Goal: Task Accomplishment & Management: Manage account settings

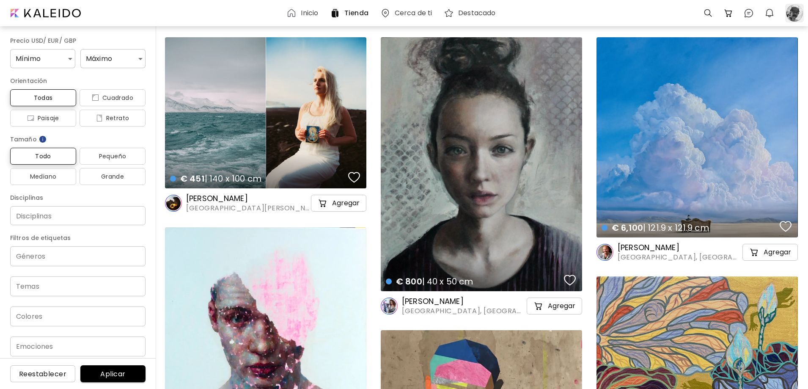
click at [798, 13] on div at bounding box center [794, 13] width 19 height 19
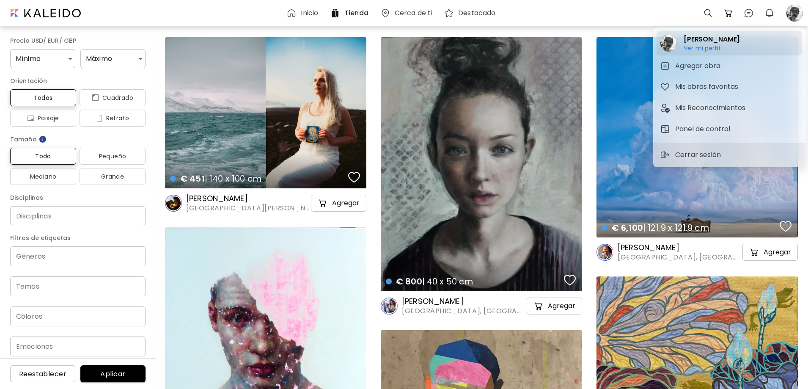
click at [713, 46] on h6 "Ver mi perfil" at bounding box center [712, 48] width 56 height 8
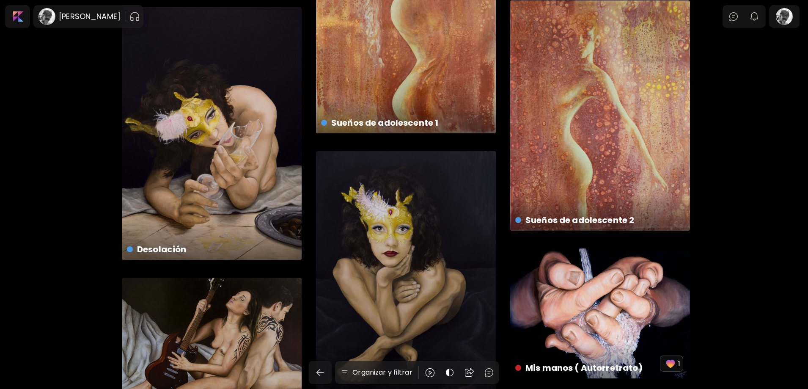
scroll to position [2793, 0]
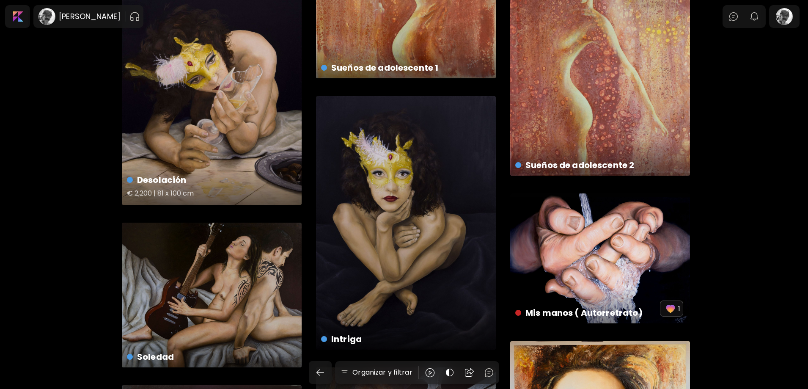
click at [215, 132] on div "Desolación € 2,200 | 81 x 100 cm" at bounding box center [212, 78] width 180 height 253
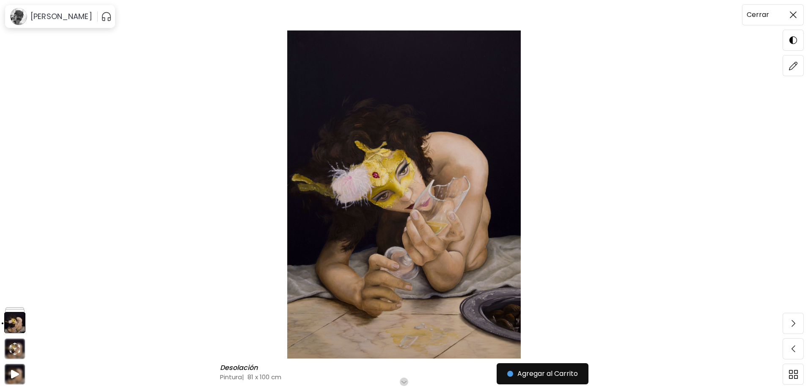
click at [793, 15] on img at bounding box center [793, 14] width 7 height 7
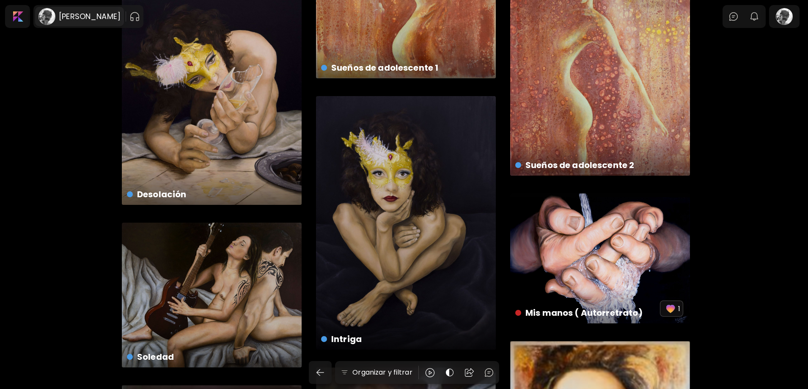
click at [69, 16] on h6 "[PERSON_NAME]" at bounding box center [90, 16] width 62 height 10
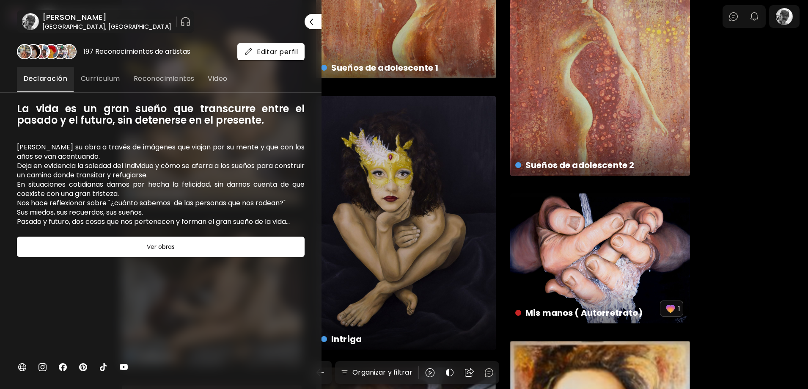
click at [72, 19] on h6 "[PERSON_NAME]" at bounding box center [106, 17] width 129 height 10
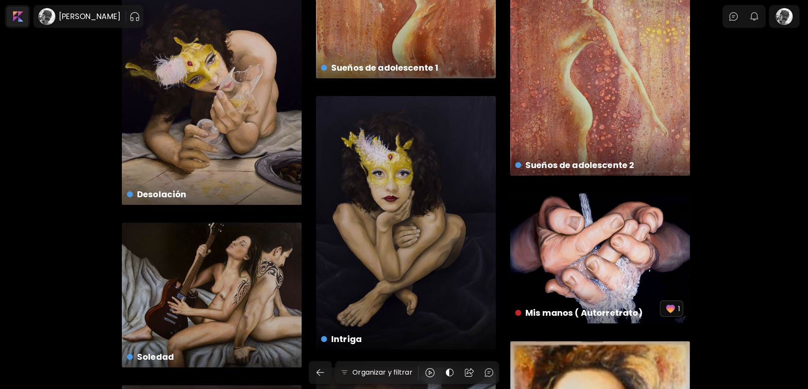
click at [19, 16] on div at bounding box center [18, 16] width 22 height 19
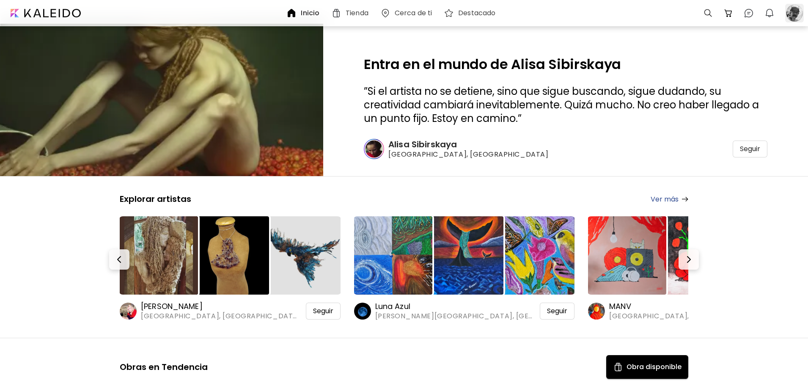
click at [796, 14] on div at bounding box center [794, 13] width 19 height 19
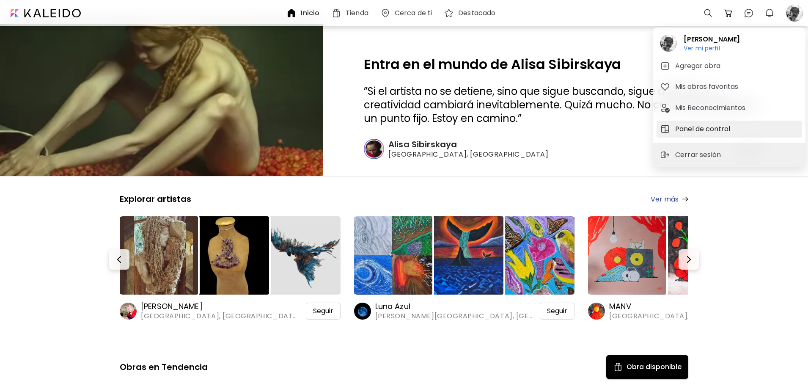
click at [710, 130] on h5 "Panel de control" at bounding box center [704, 129] width 58 height 10
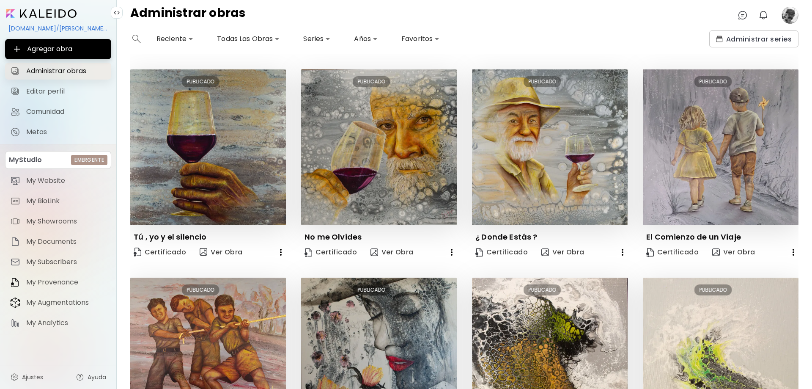
click at [77, 69] on span "Administrar obras" at bounding box center [66, 71] width 80 height 8
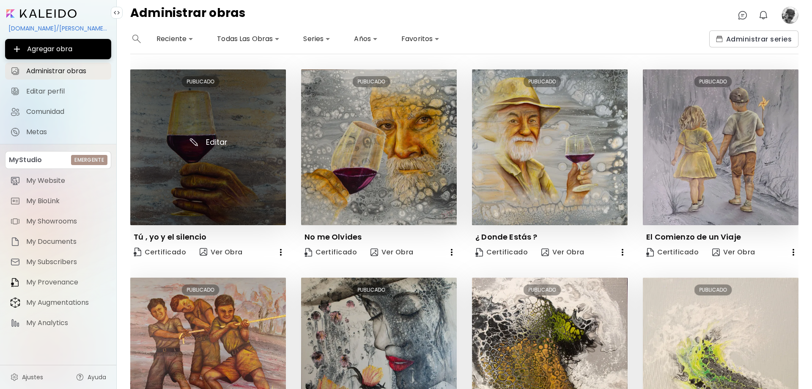
click at [209, 151] on img at bounding box center [208, 147] width 156 height 156
